Goal: Transaction & Acquisition: Book appointment/travel/reservation

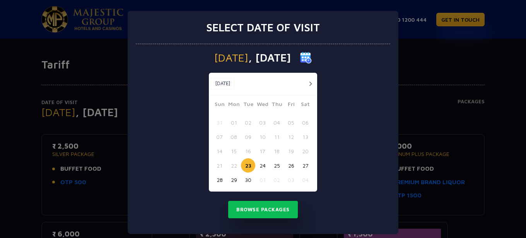
click at [306, 82] on button "button" at bounding box center [311, 84] width 10 height 10
click at [259, 136] on button "08" at bounding box center [262, 137] width 14 height 14
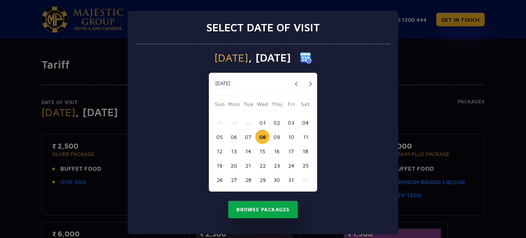
click at [261, 210] on button "Browse Packages" at bounding box center [263, 210] width 70 height 18
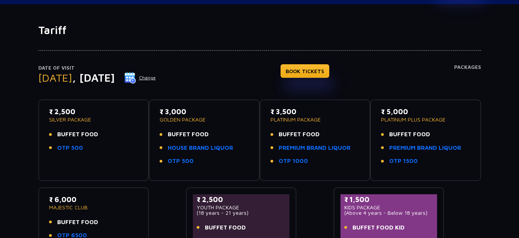
scroll to position [36, 0]
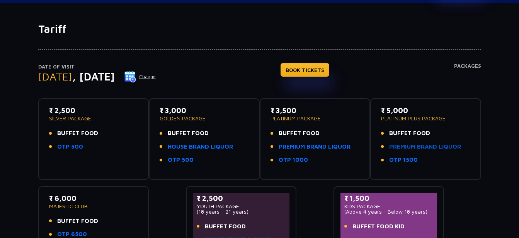
click at [426, 146] on link "PREMIUM BRAND LIQUOR" at bounding box center [425, 146] width 72 height 9
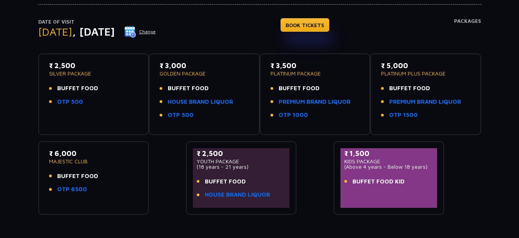
scroll to position [34, 0]
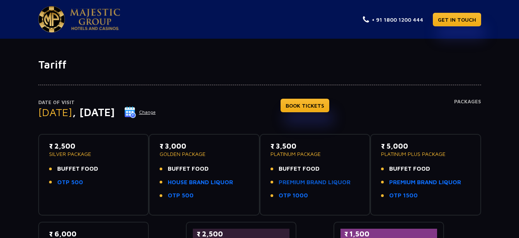
click at [326, 182] on link "PREMIUM BRAND LIQUOR" at bounding box center [315, 182] width 72 height 9
click at [207, 181] on link "HOUSE BRAND LIQUOR" at bounding box center [200, 182] width 65 height 9
click at [198, 183] on link "HOUSE BRAND LIQUOR" at bounding box center [200, 182] width 65 height 9
click at [325, 182] on link "PREMIUM BRAND LIQUOR" at bounding box center [315, 182] width 72 height 9
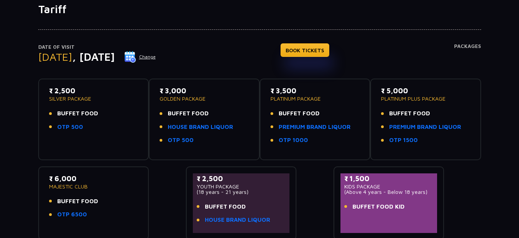
scroll to position [55, 0]
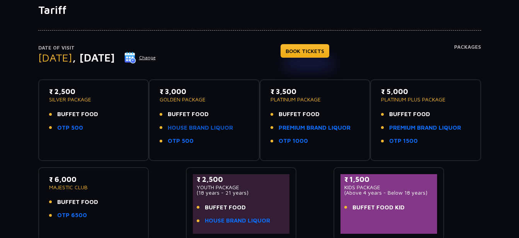
click at [203, 128] on link "HOUSE BRAND LIQUOR" at bounding box center [200, 127] width 65 height 9
